Goal: Information Seeking & Learning: Learn about a topic

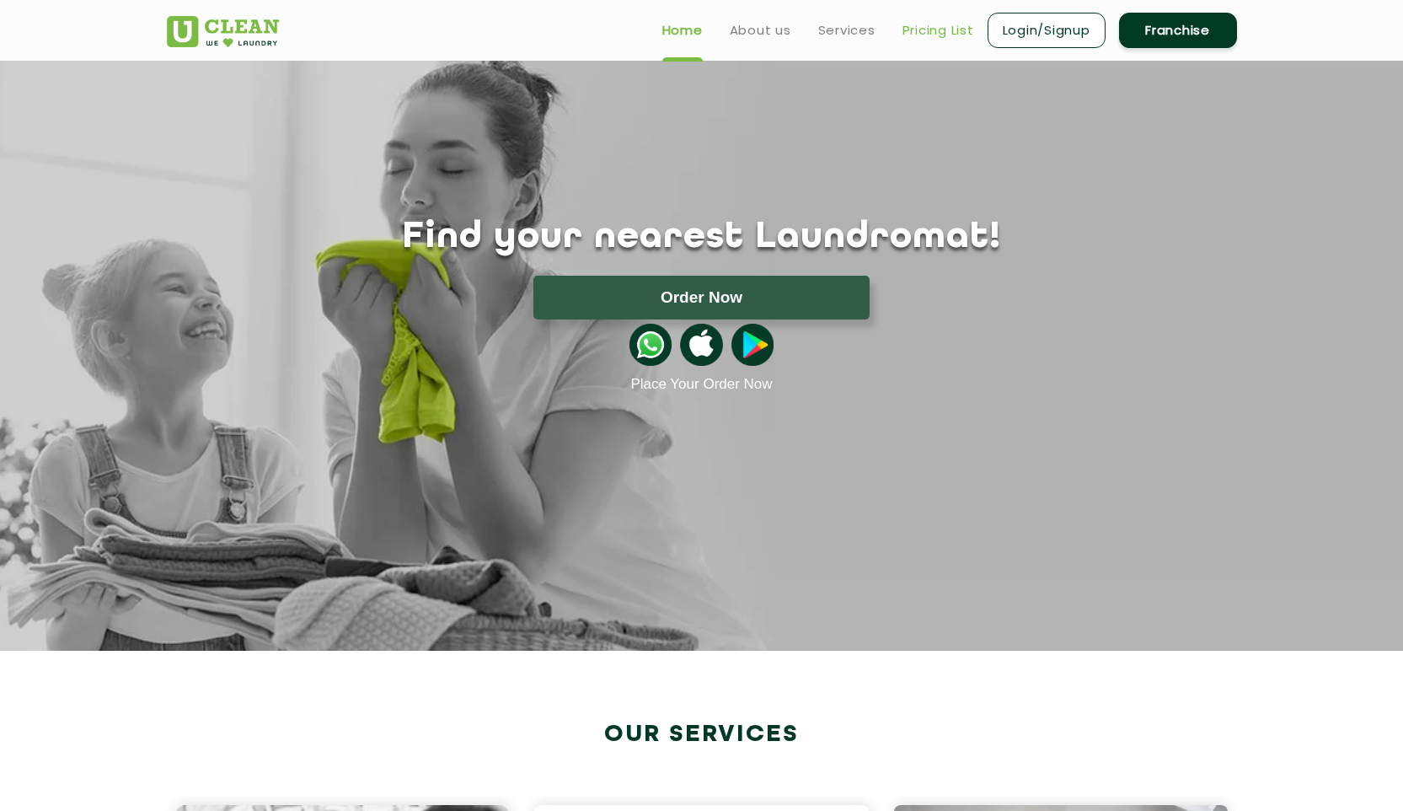
click at [929, 33] on link "Pricing List" at bounding box center [938, 30] width 72 height 20
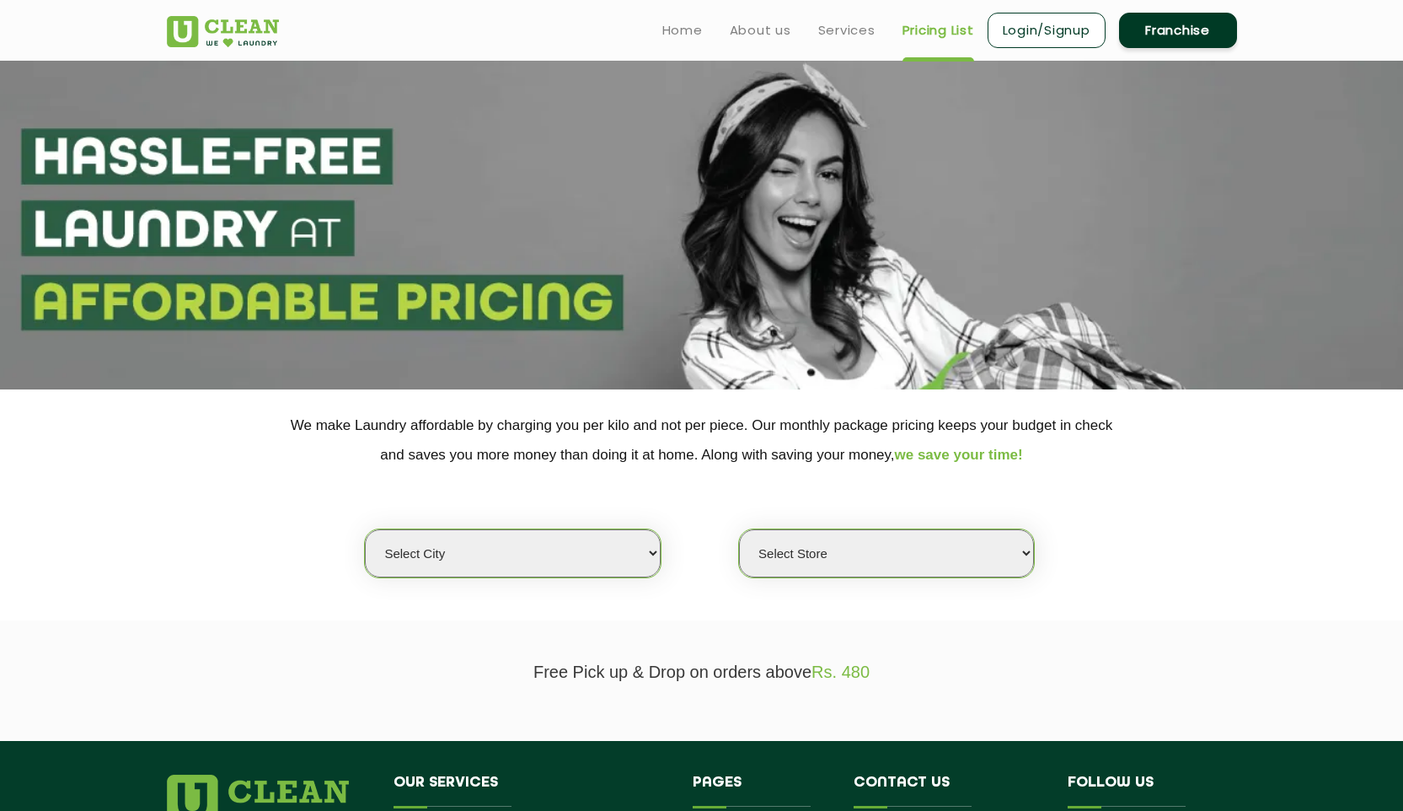
click at [510, 548] on select "Select city Aalo Abu Dhabi Agartala Agra Ahmedabad Akola Aligarh Alwar - UClean…" at bounding box center [512, 553] width 295 height 48
select select "114"
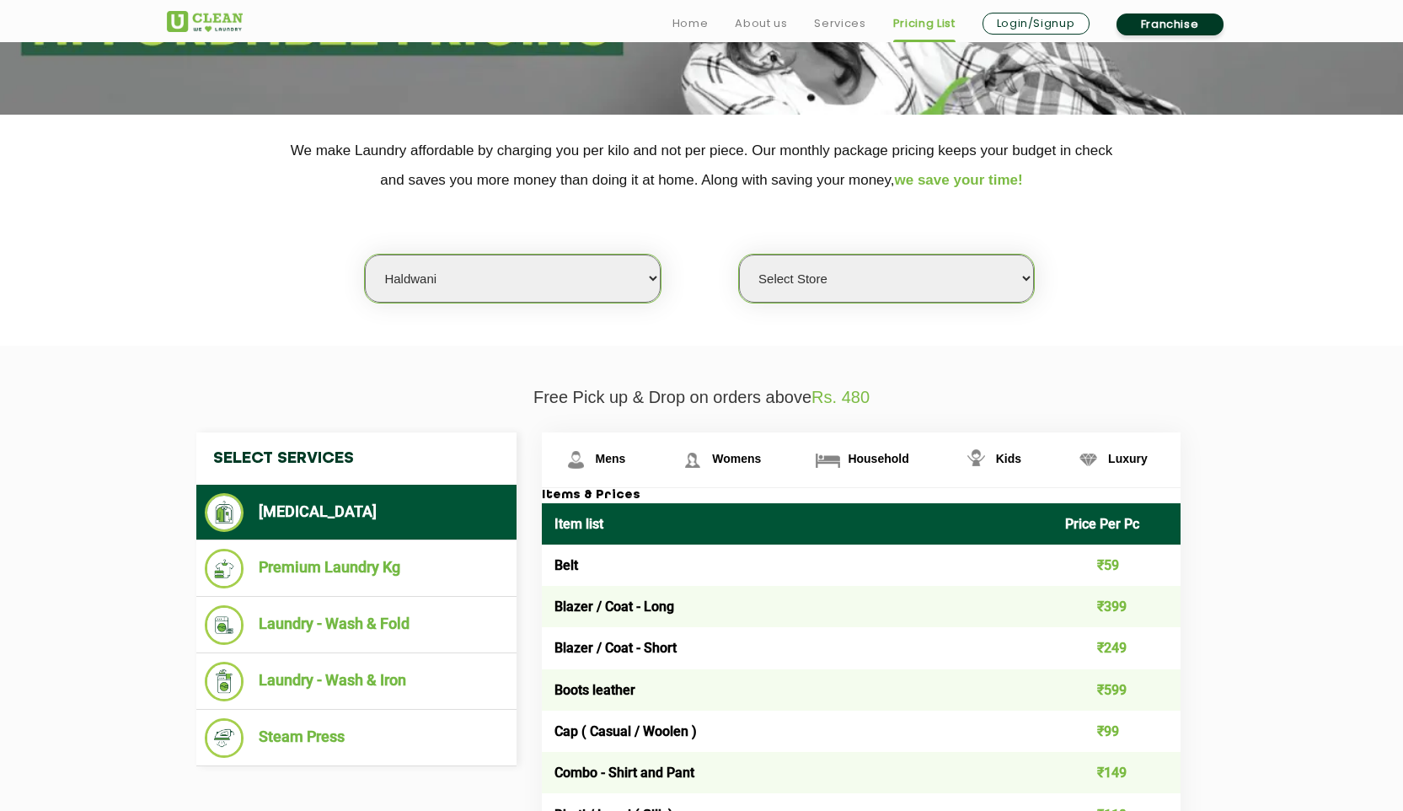
scroll to position [463, 0]
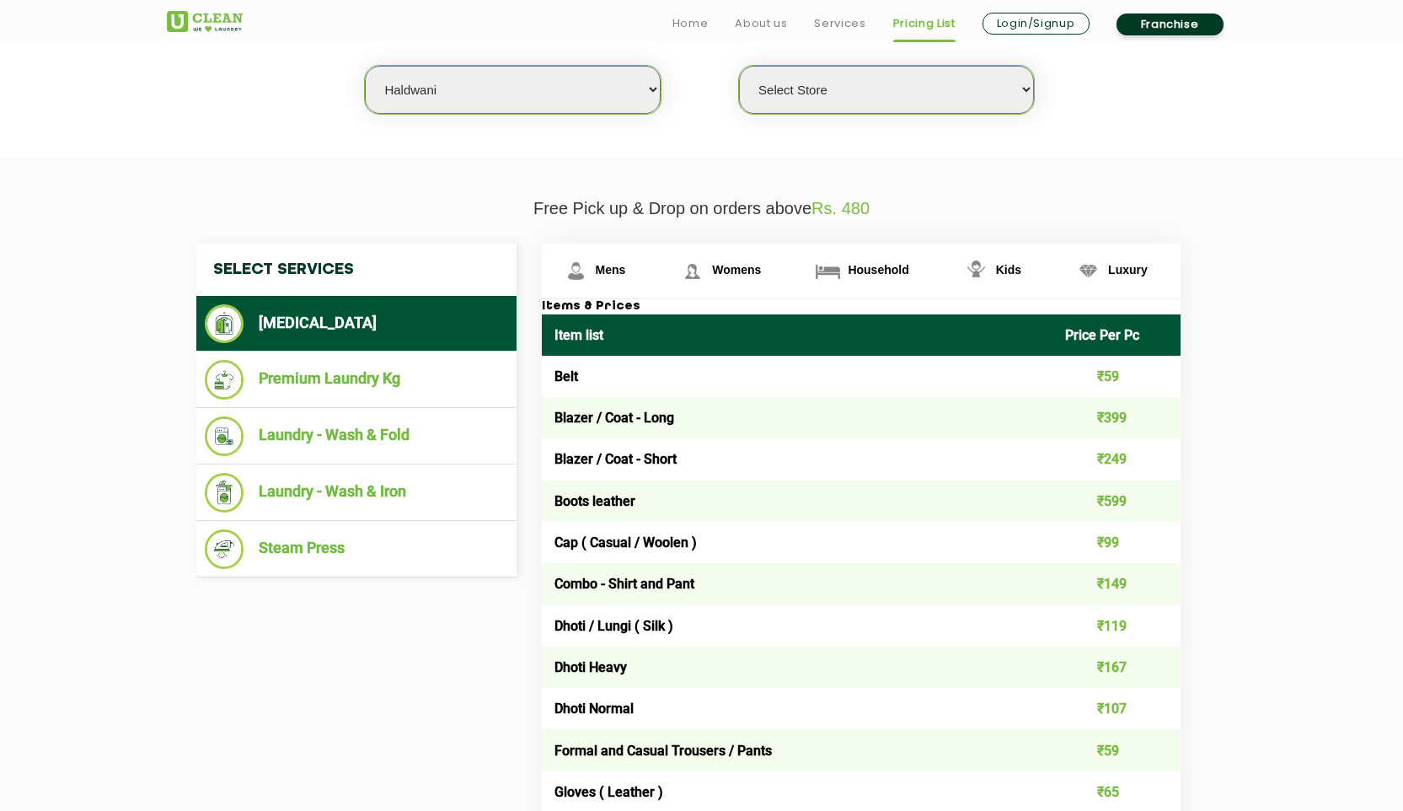
click at [850, 103] on select "Select Store UClean Haldwani" at bounding box center [886, 90] width 295 height 48
select select "335"
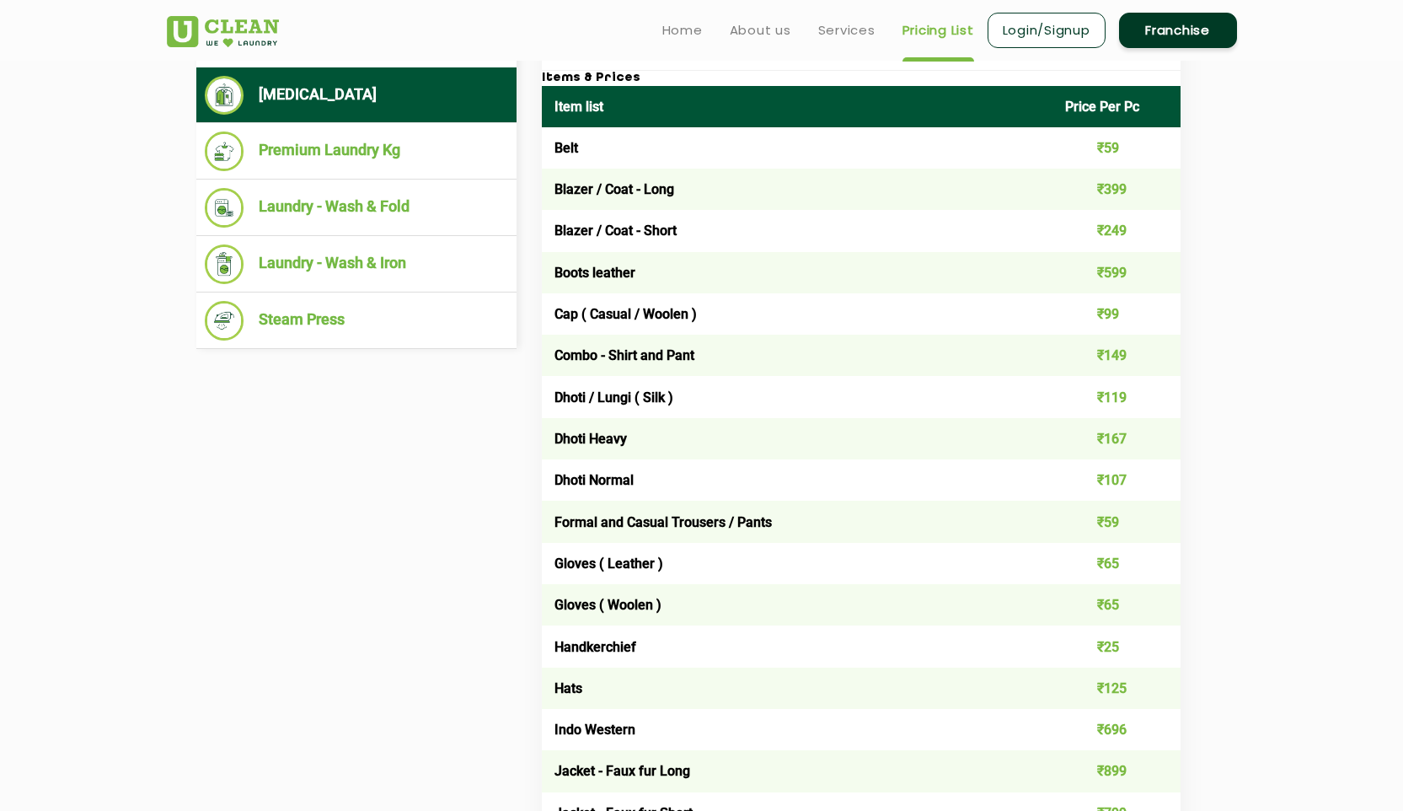
scroll to position [640, 0]
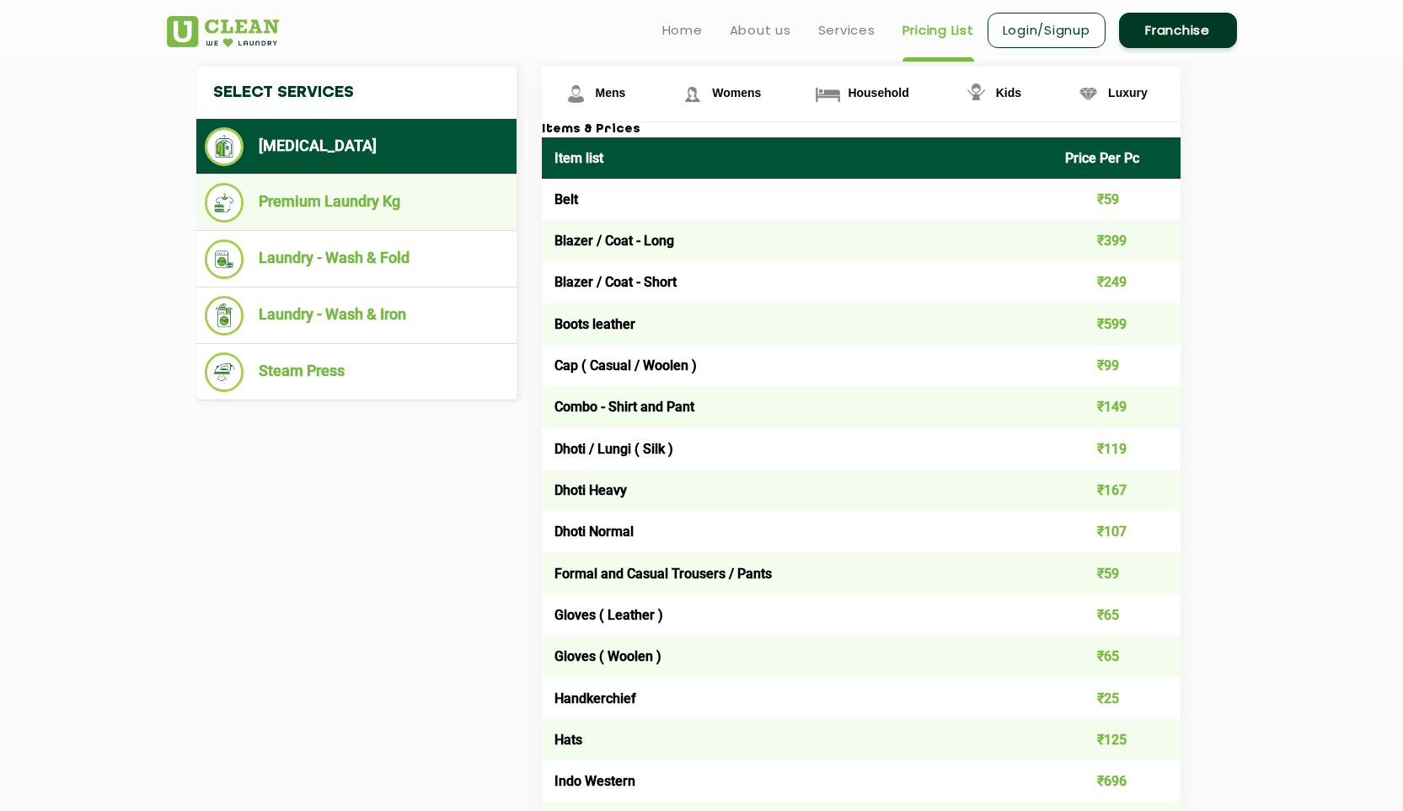
click at [373, 206] on li "Premium Laundry Kg" at bounding box center [356, 203] width 303 height 40
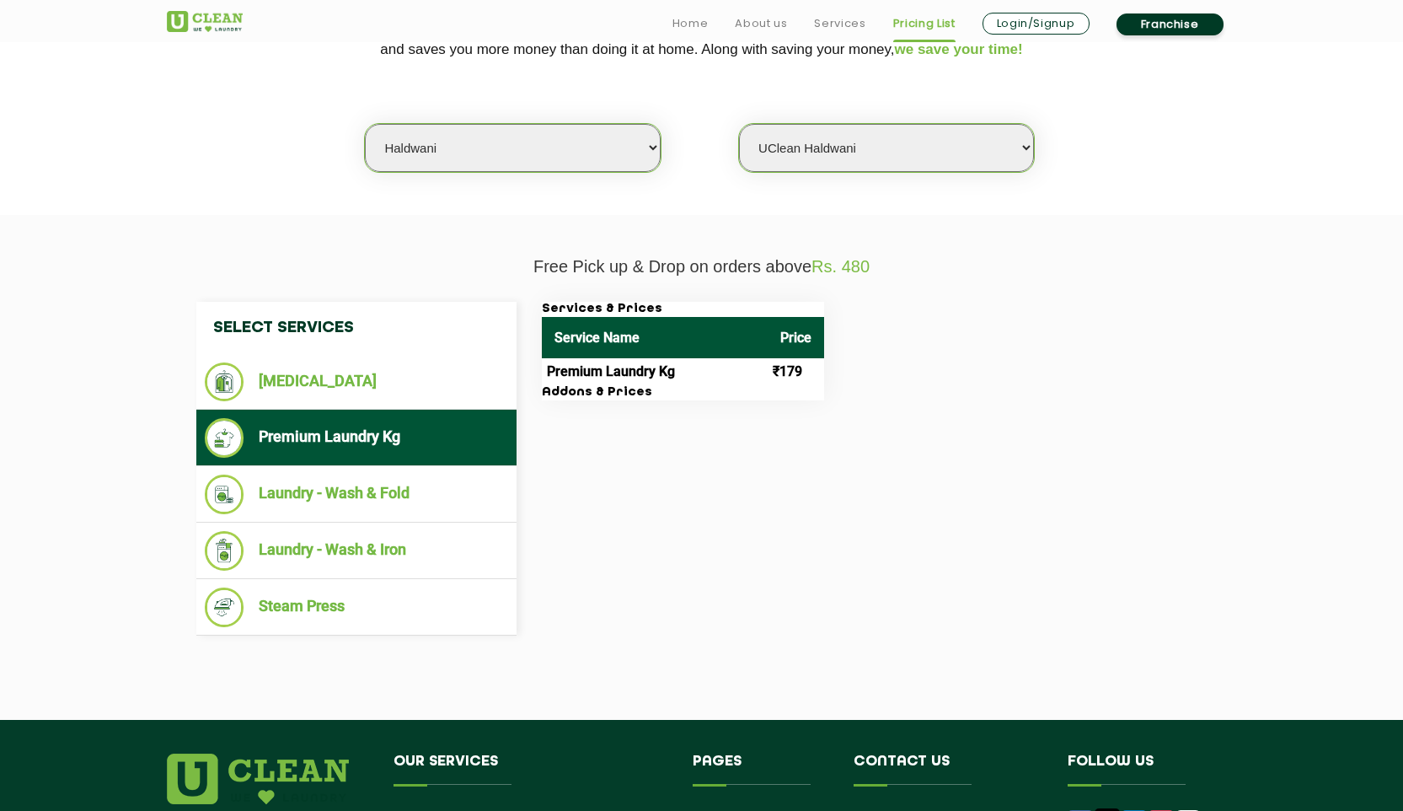
scroll to position [438, 0]
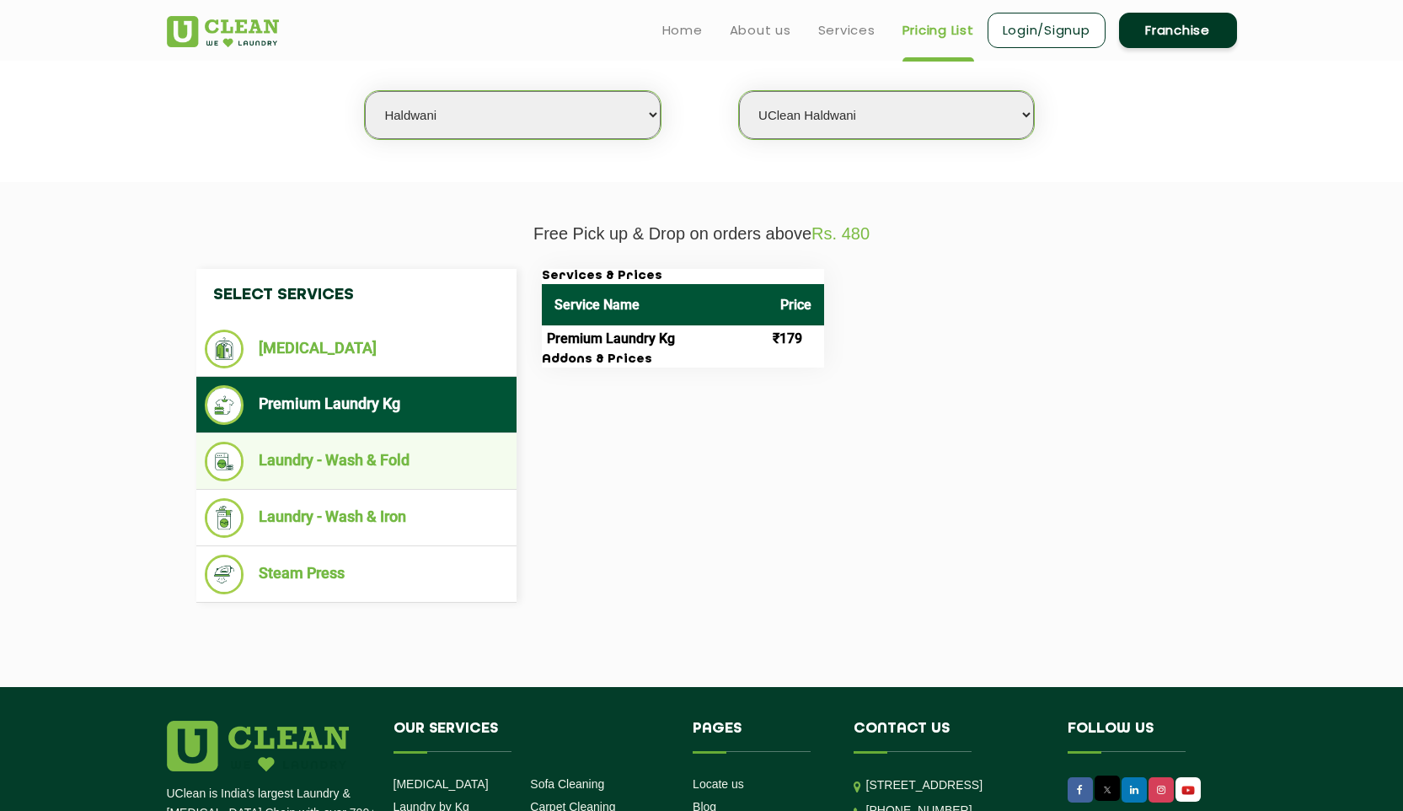
click at [328, 468] on li "Laundry - Wash & Fold" at bounding box center [356, 462] width 303 height 40
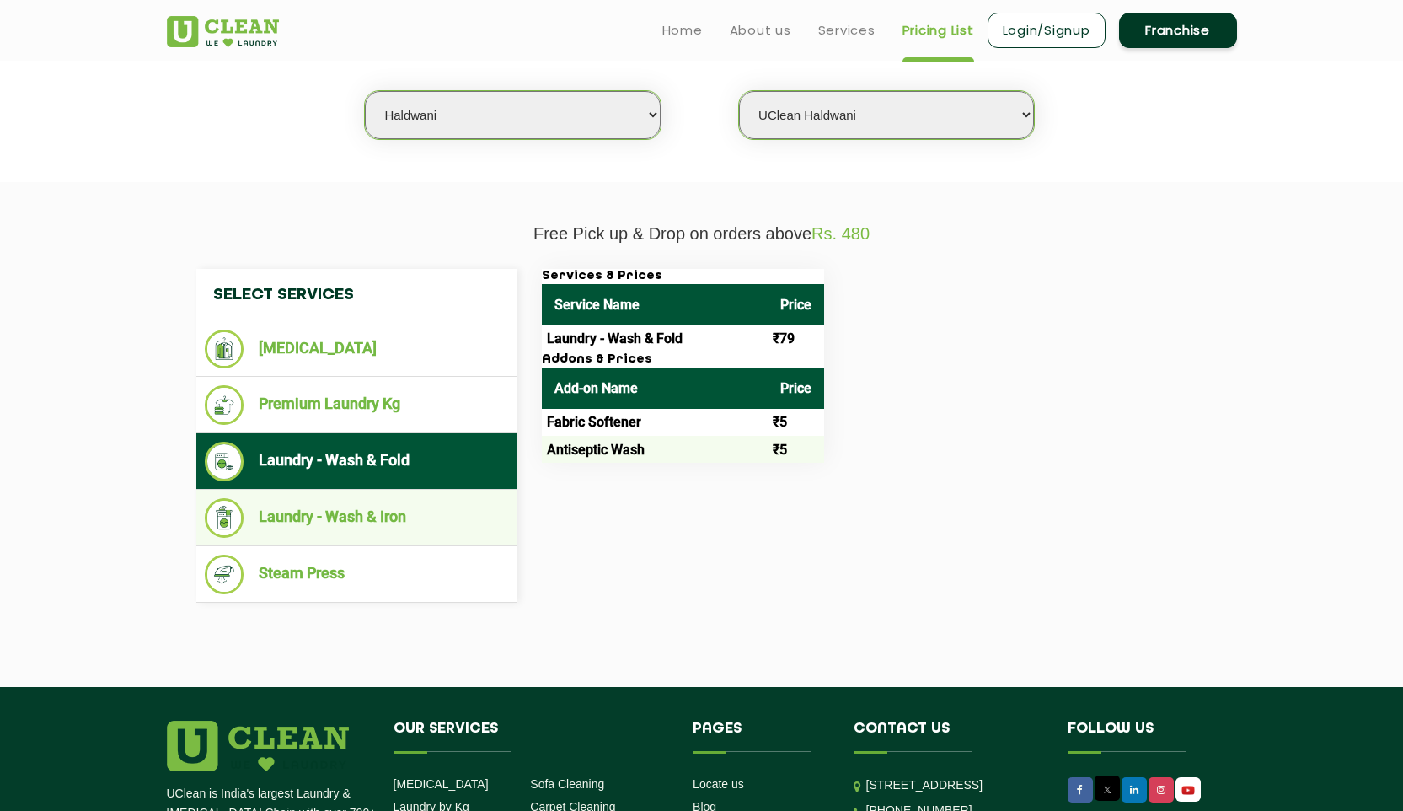
click at [331, 529] on li "Laundry - Wash & Iron" at bounding box center [356, 518] width 303 height 40
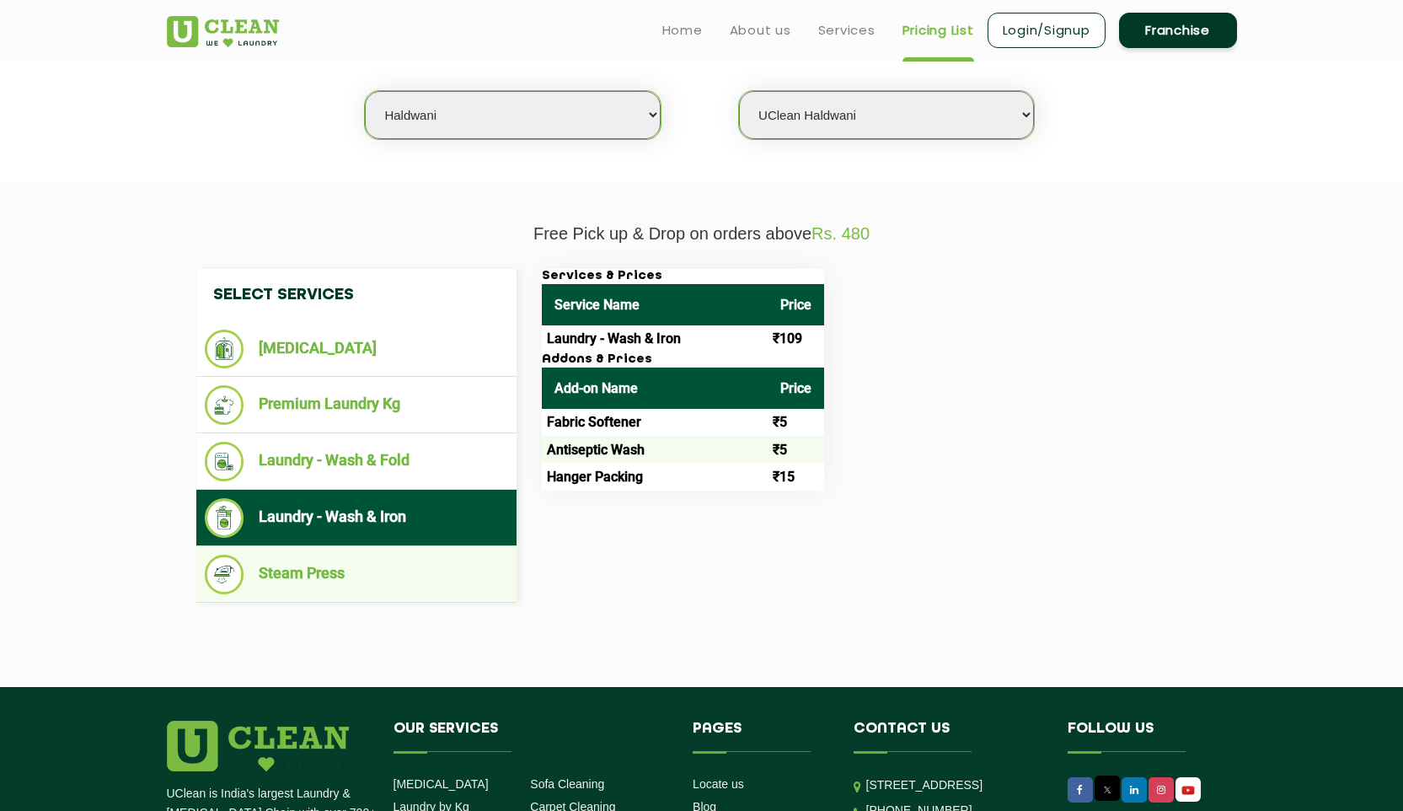
click at [335, 573] on li "Steam Press" at bounding box center [356, 574] width 303 height 40
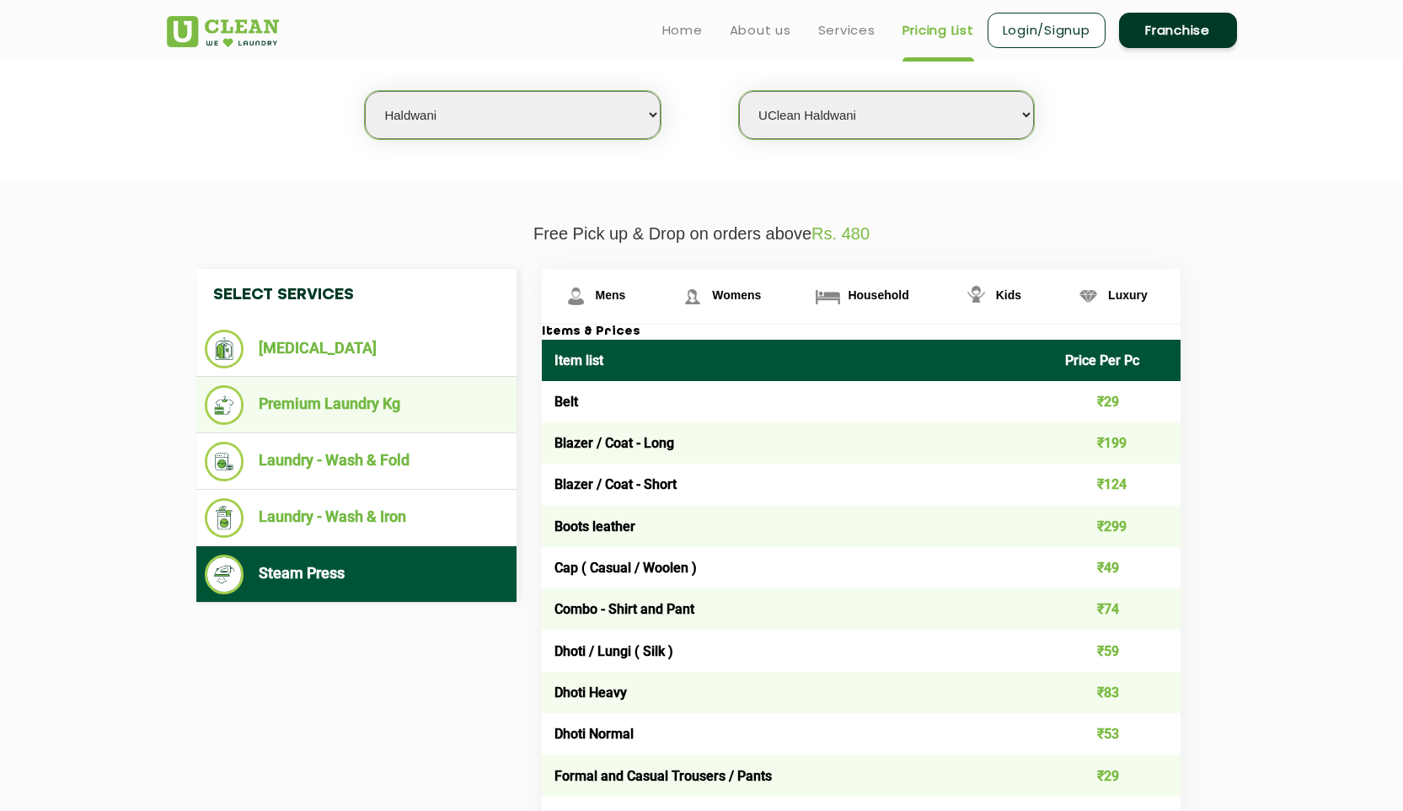
click at [367, 407] on li "Premium Laundry Kg" at bounding box center [356, 405] width 303 height 40
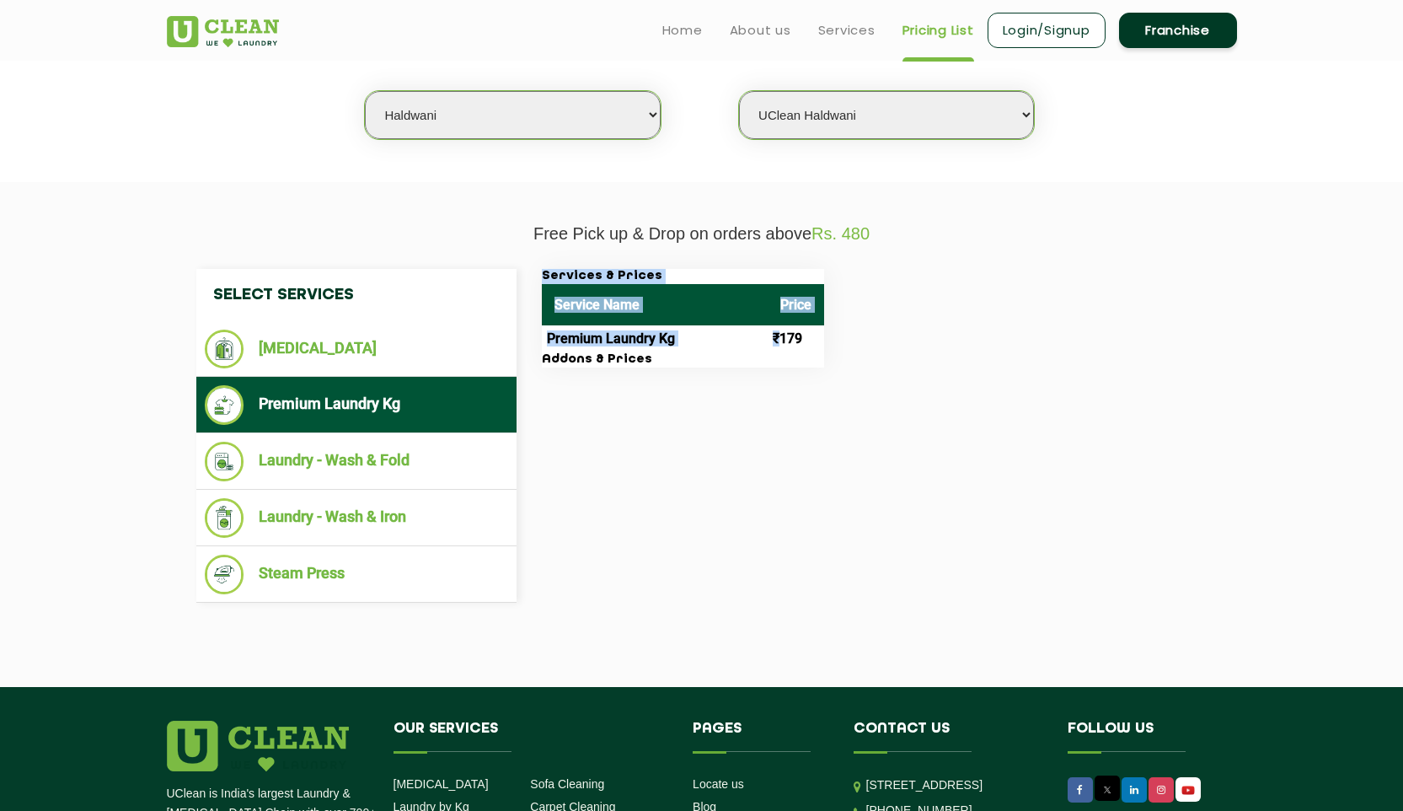
drag, startPoint x: 779, startPoint y: 344, endPoint x: 865, endPoint y: 336, distance: 85.4
click at [865, 336] on div "Services & Prices Service Name Price Premium Laundry Kg ₹179 Addons & Prices" at bounding box center [874, 318] width 691 height 99
click at [822, 348] on div "Services & Prices Service Name Price Premium Laundry Kg ₹179 Addons & Prices" at bounding box center [874, 318] width 691 height 99
drag, startPoint x: 802, startPoint y: 339, endPoint x: 753, endPoint y: 347, distance: 49.6
click at [753, 347] on tr "Premium Laundry Kg ₹179" at bounding box center [683, 338] width 282 height 27
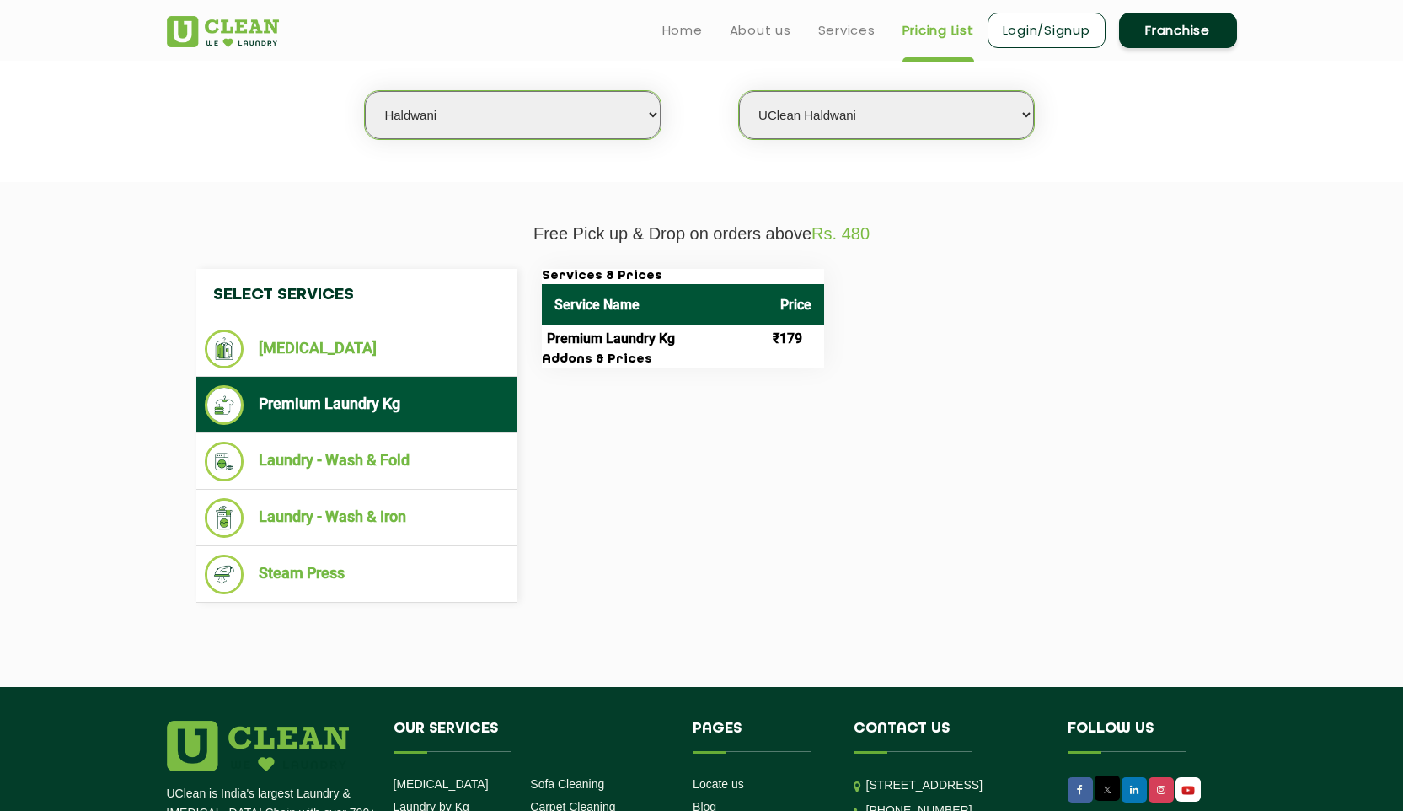
click at [1029, 320] on div "Services & Prices Service Name Price Premium Laundry Kg ₹179 Addons & Prices" at bounding box center [874, 318] width 691 height 99
click at [686, 26] on link "Home" at bounding box center [682, 30] width 40 height 20
